Goal: Information Seeking & Learning: Compare options

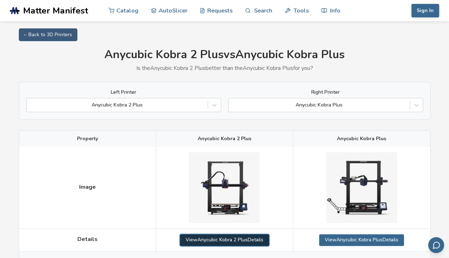
click at [238, 238] on link "View Anycubic Kobra 2 Plus Details" at bounding box center [224, 239] width 89 height 11
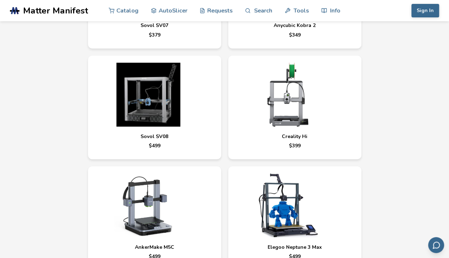
scroll to position [2410, 0]
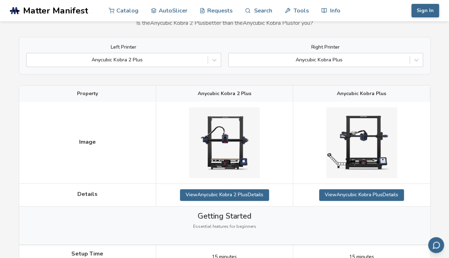
scroll to position [47, 0]
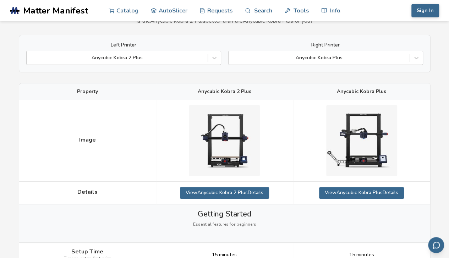
click at [96, 190] on span "Details" at bounding box center [87, 192] width 20 height 6
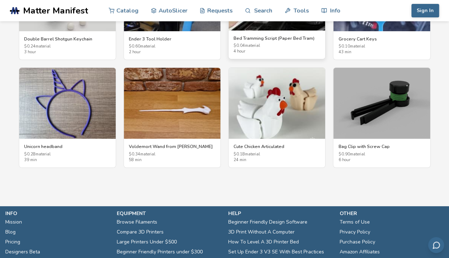
scroll to position [1324, 0]
